Goal: Task Accomplishment & Management: Manage account settings

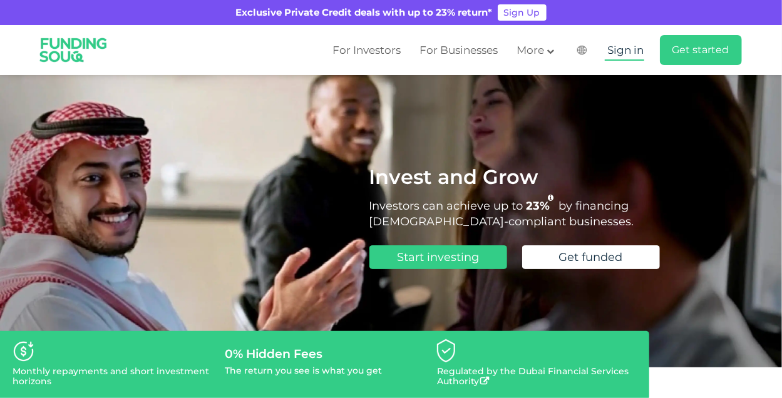
click at [617, 48] on span "Sign in" at bounding box center [626, 50] width 36 height 13
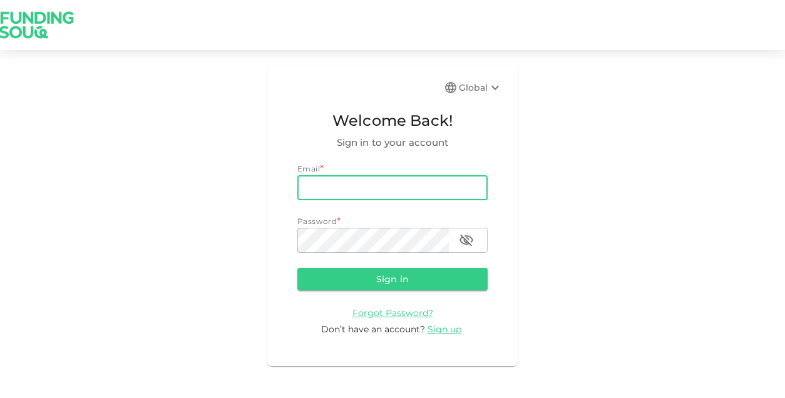
click at [352, 196] on input "email" at bounding box center [392, 187] width 190 height 25
type input "[EMAIL_ADDRESS][DOMAIN_NAME]"
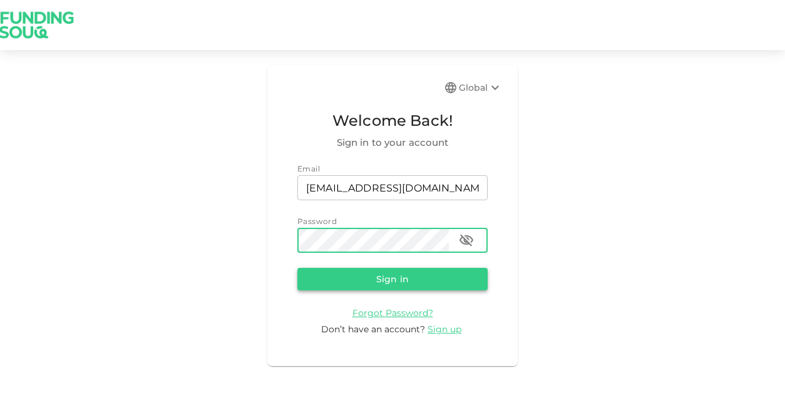
click at [409, 282] on button "Sign in" at bounding box center [392, 279] width 190 height 23
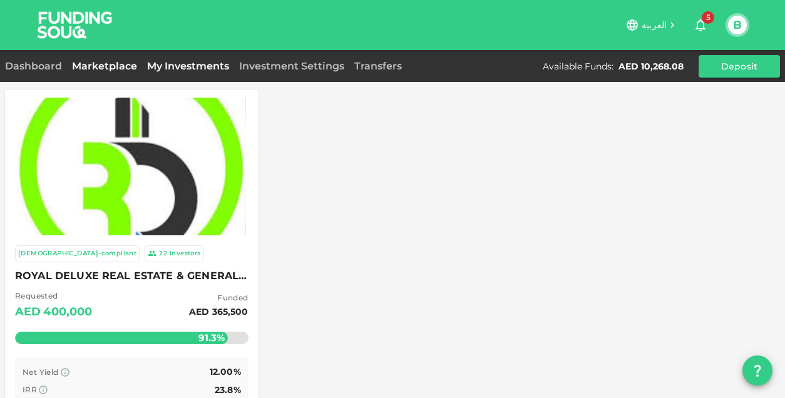
click at [161, 64] on link "My Investments" at bounding box center [188, 66] width 92 height 12
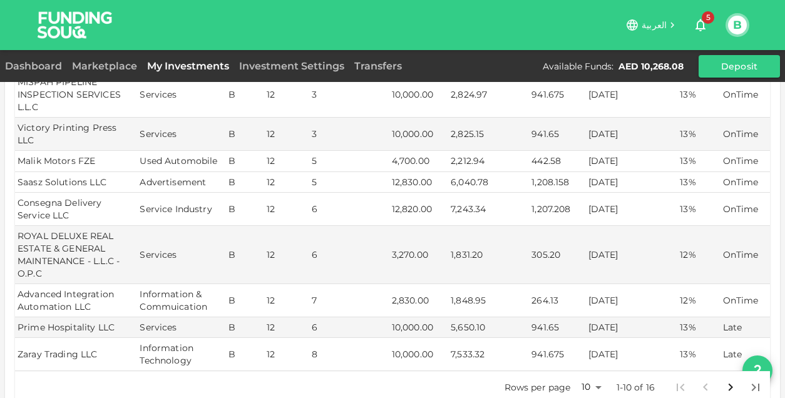
scroll to position [250, 0]
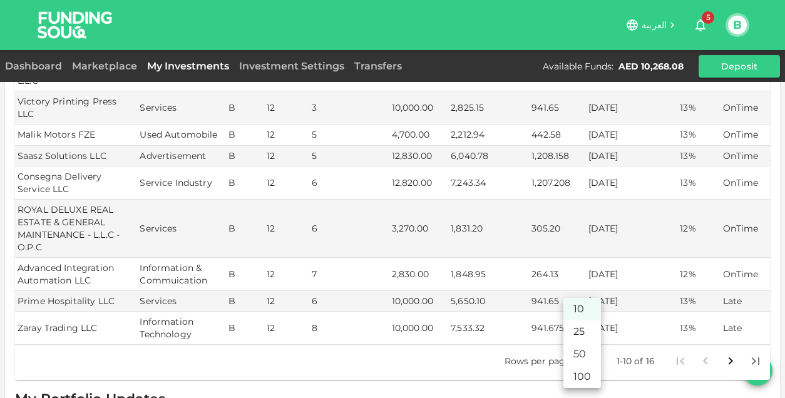
click at [587, 329] on body "العربية 5 B Dashboard Marketplace My Investments Investment Settings Transfers …" at bounding box center [392, 199] width 785 height 398
click at [588, 335] on li "25" at bounding box center [583, 332] width 38 height 23
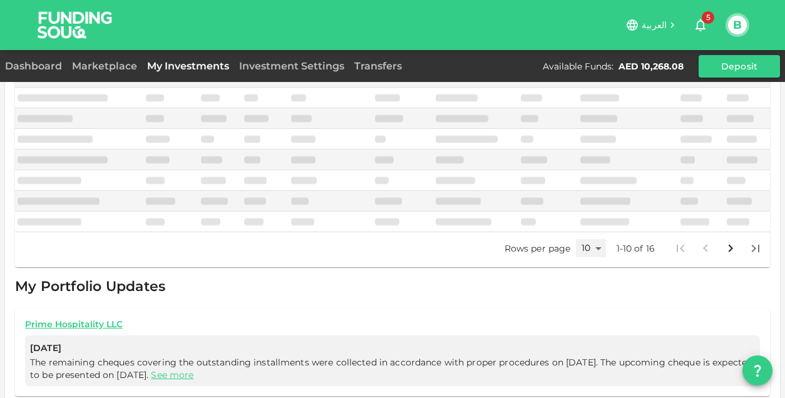
type input "25"
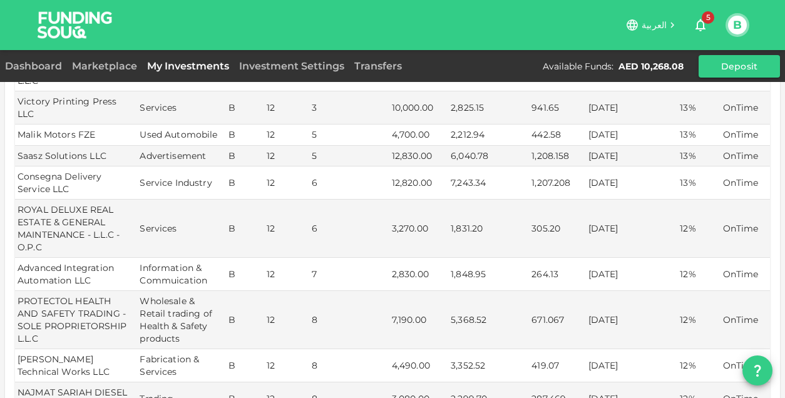
scroll to position [0, 0]
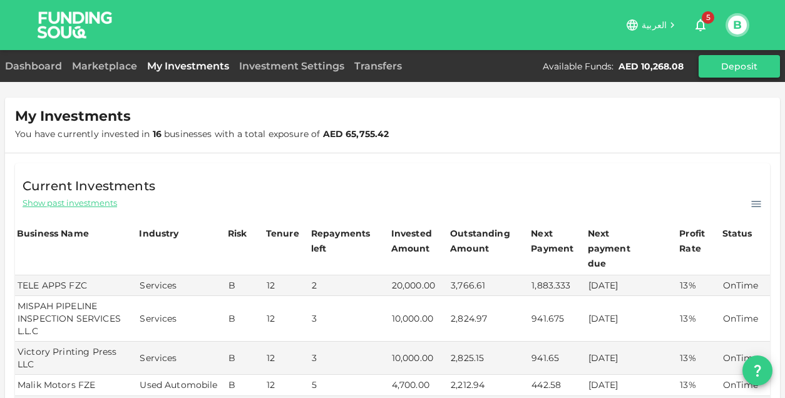
click at [729, 72] on button "Deposit" at bounding box center [739, 66] width 81 height 23
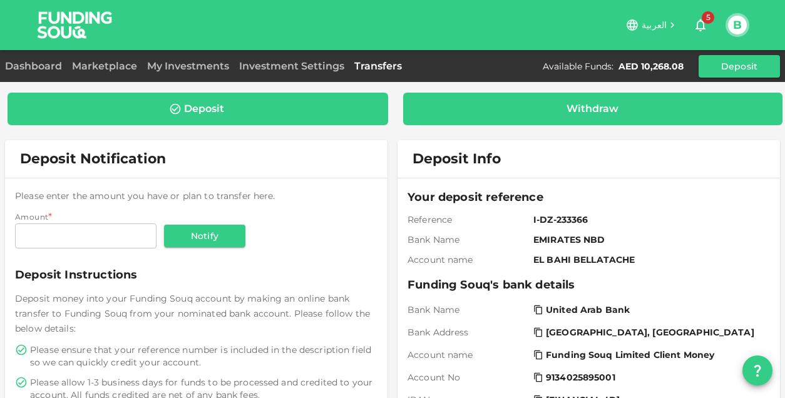
click at [590, 107] on div "Withdraw" at bounding box center [593, 109] width 52 height 13
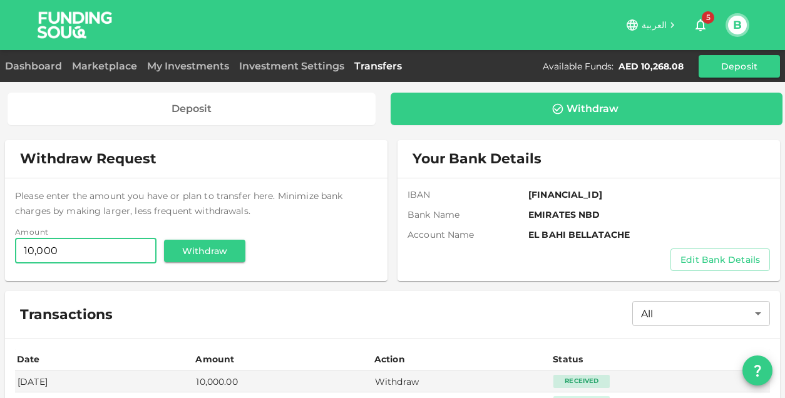
type input "10,000"
click at [308, 232] on div "Please enter the amount you have or plan to transfer here. Minimize bank charge…" at bounding box center [196, 227] width 363 height 78
click at [200, 250] on button "Withdraw" at bounding box center [204, 251] width 81 height 23
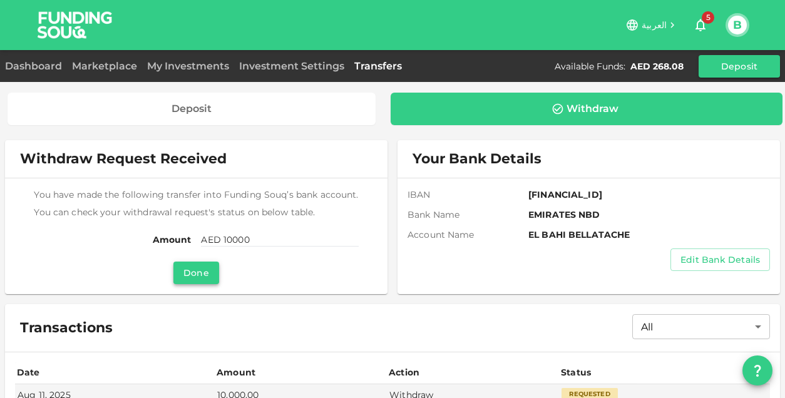
click at [212, 269] on button "Done" at bounding box center [195, 273] width 45 height 23
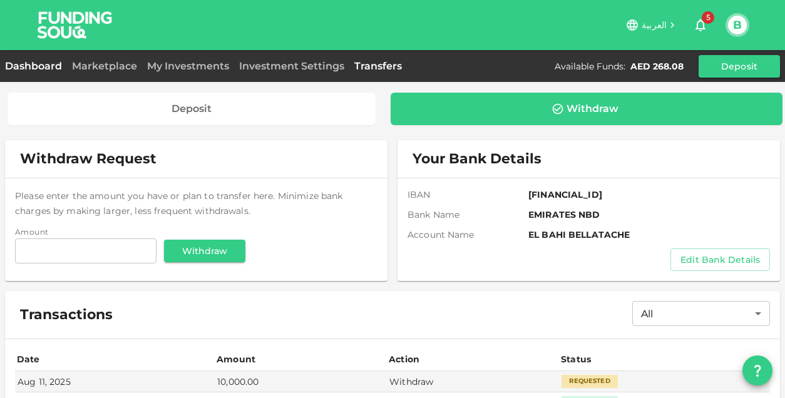
click at [36, 63] on link "Dashboard" at bounding box center [36, 66] width 62 height 12
